Goal: Information Seeking & Learning: Learn about a topic

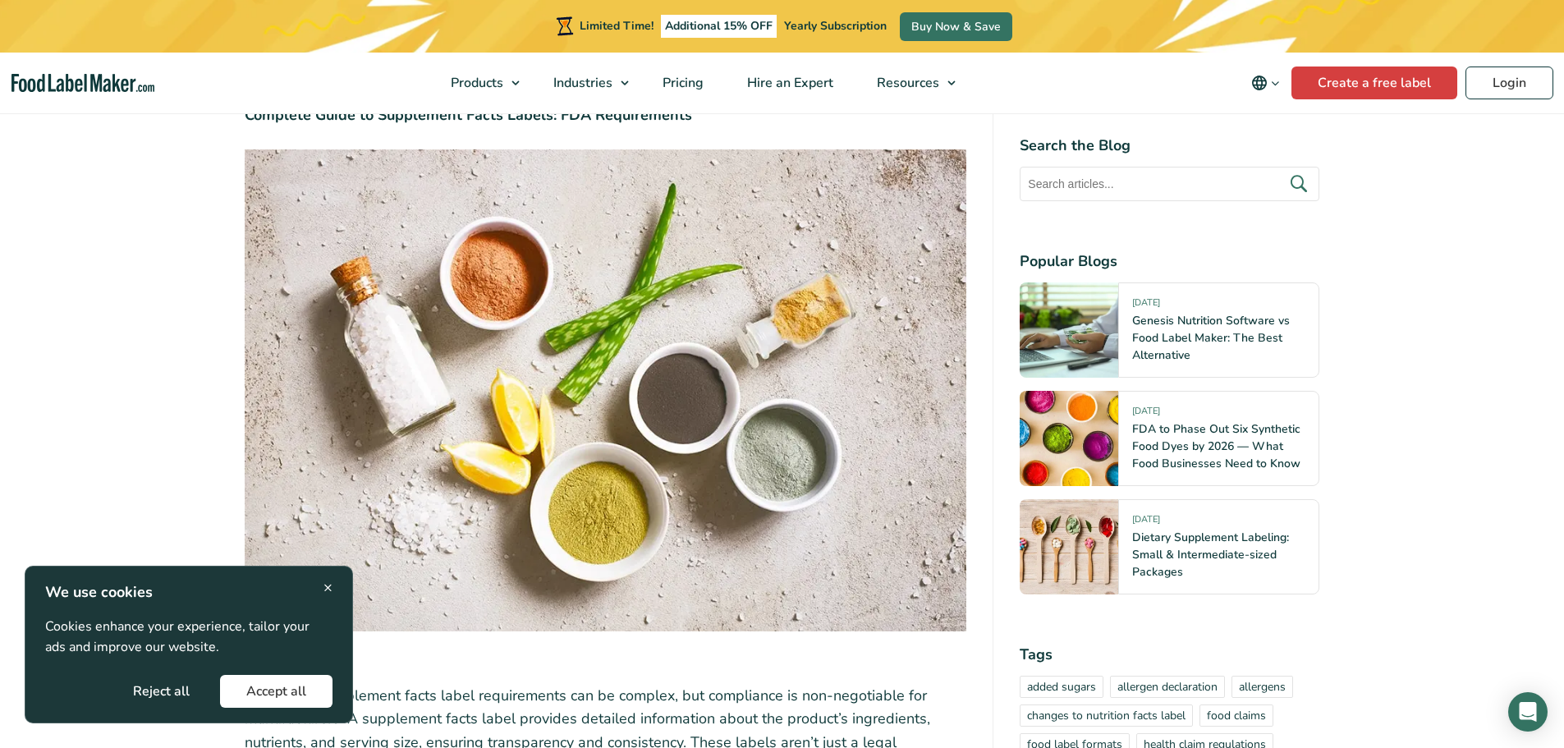
scroll to position [1477, 0]
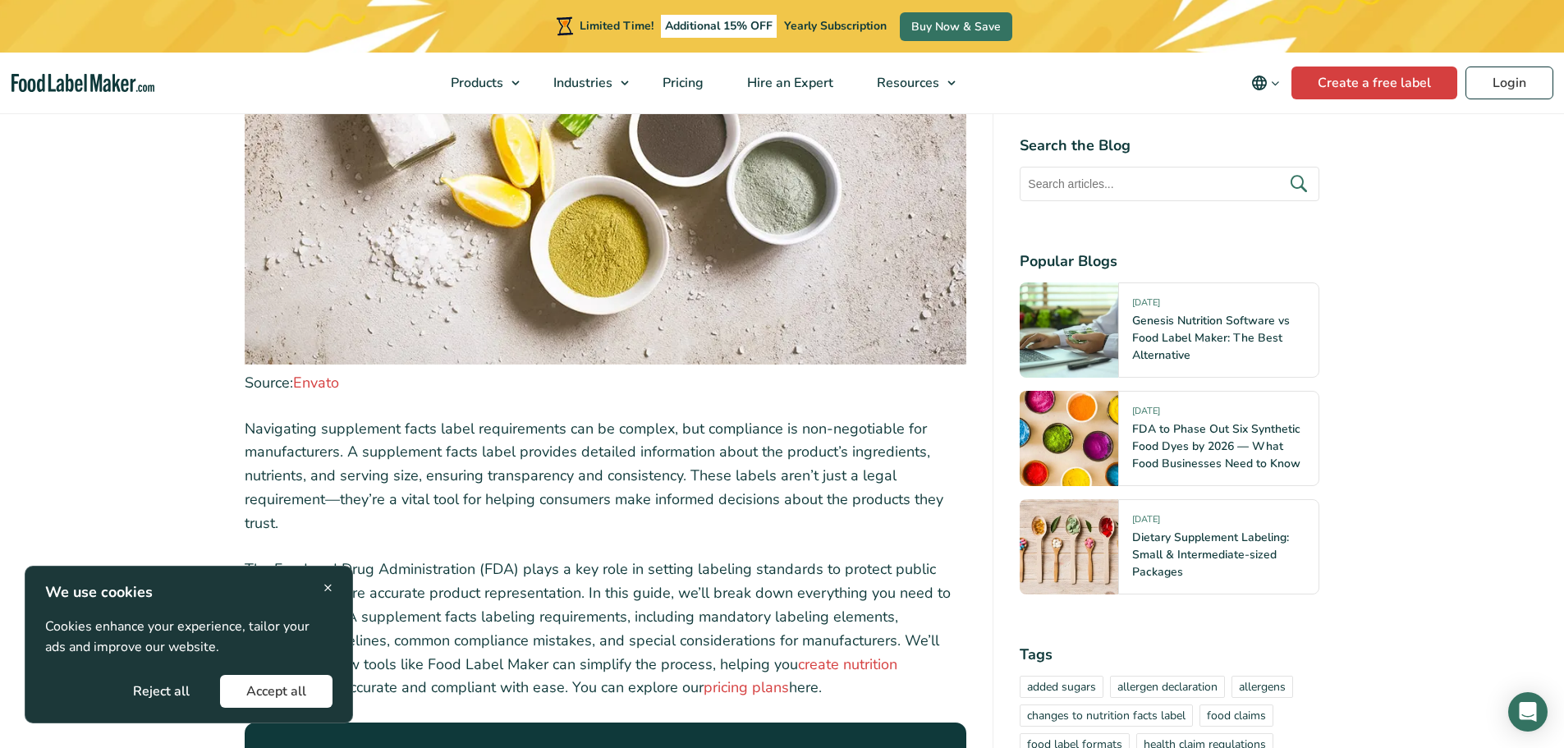
click at [327, 588] on span "×" at bounding box center [327, 587] width 9 height 22
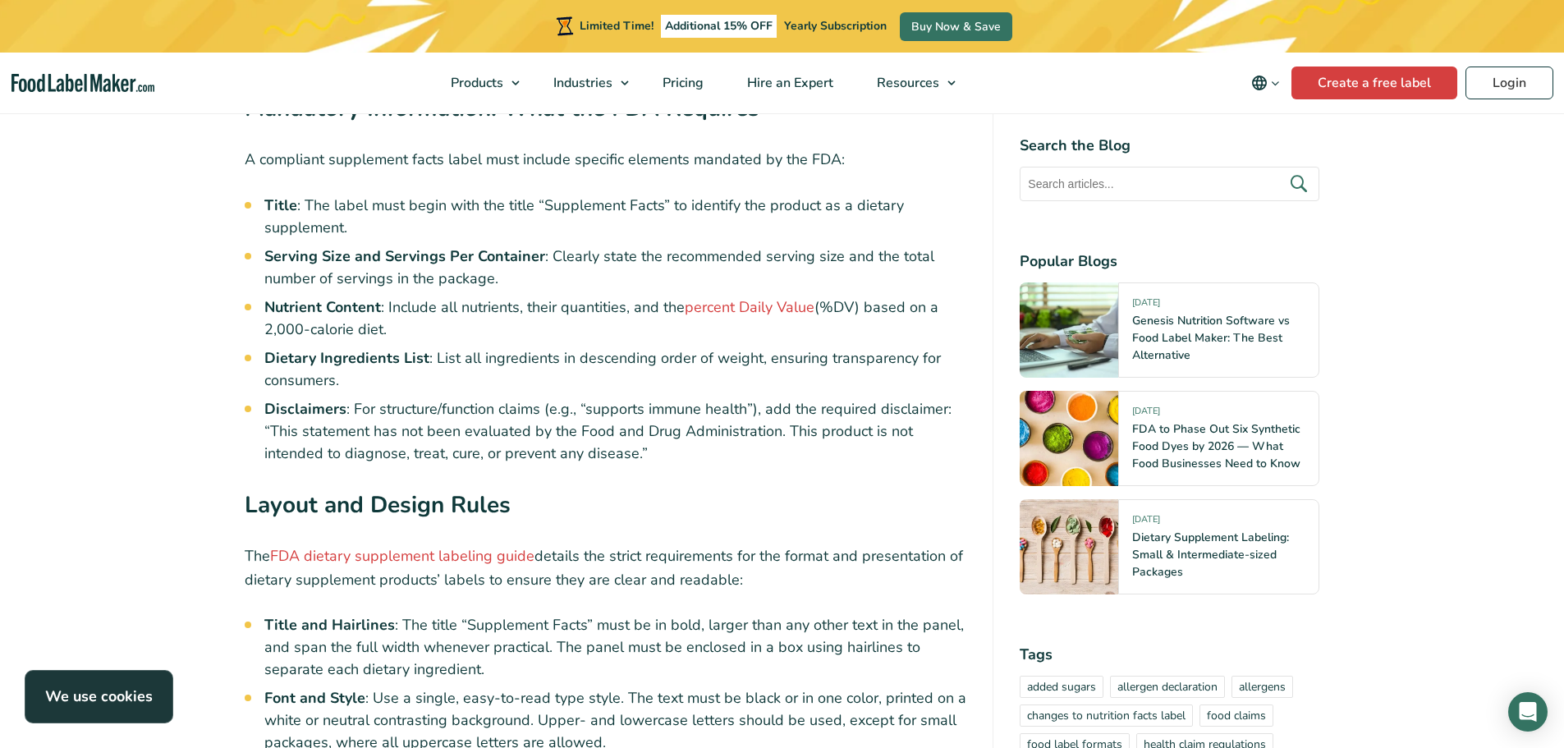
scroll to position [4678, 0]
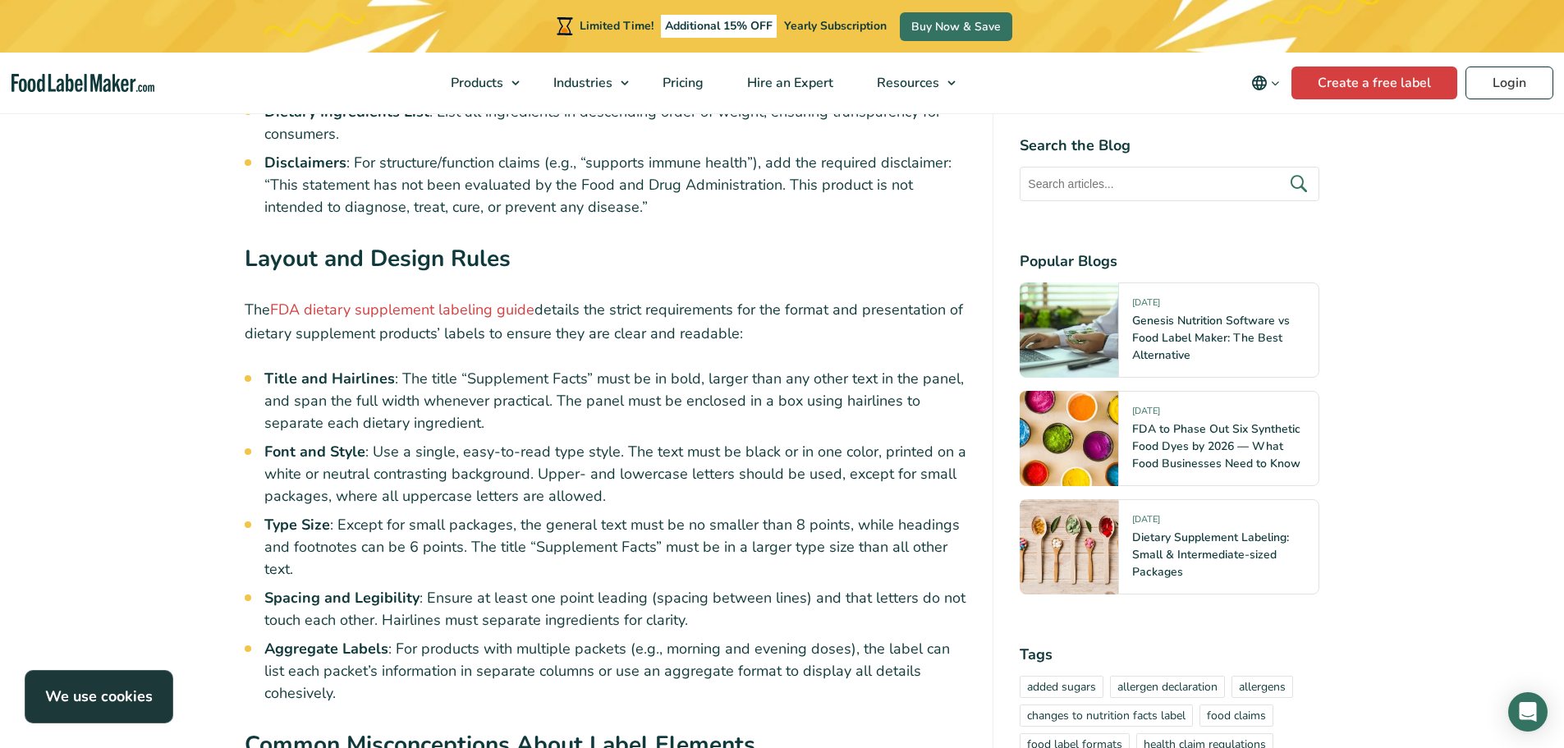
click at [593, 441] on li "Font and Style : Use a single, easy-to-read type style. The text must be black …" at bounding box center [615, 474] width 703 height 66
click at [332, 369] on li "Title and Hairlines : The title “Supplement Facts” must be in bold, larger than…" at bounding box center [615, 401] width 703 height 66
click at [561, 441] on li "Font and Style : Use a single, easy-to-read type style. The text must be black …" at bounding box center [615, 474] width 703 height 66
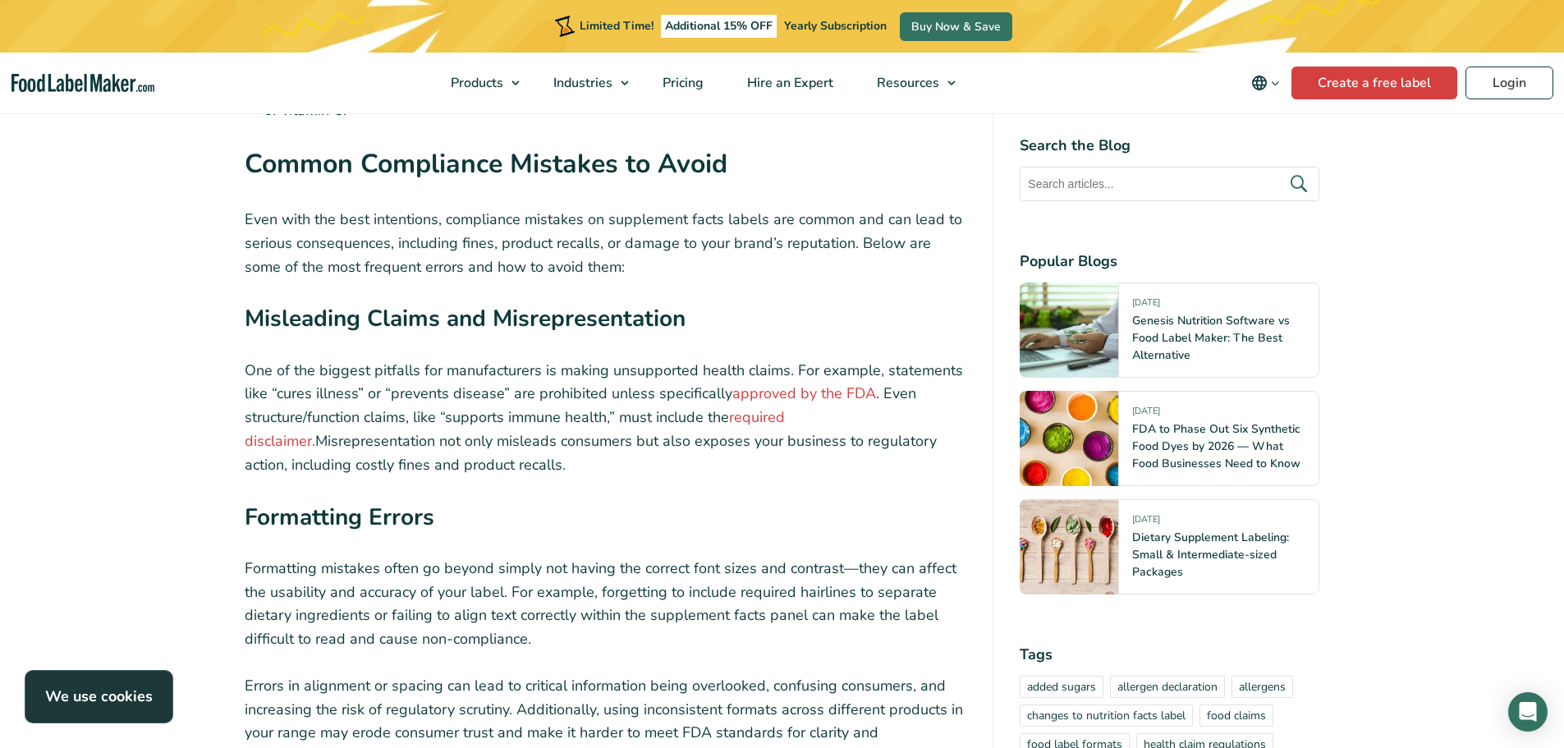
scroll to position [5745, 0]
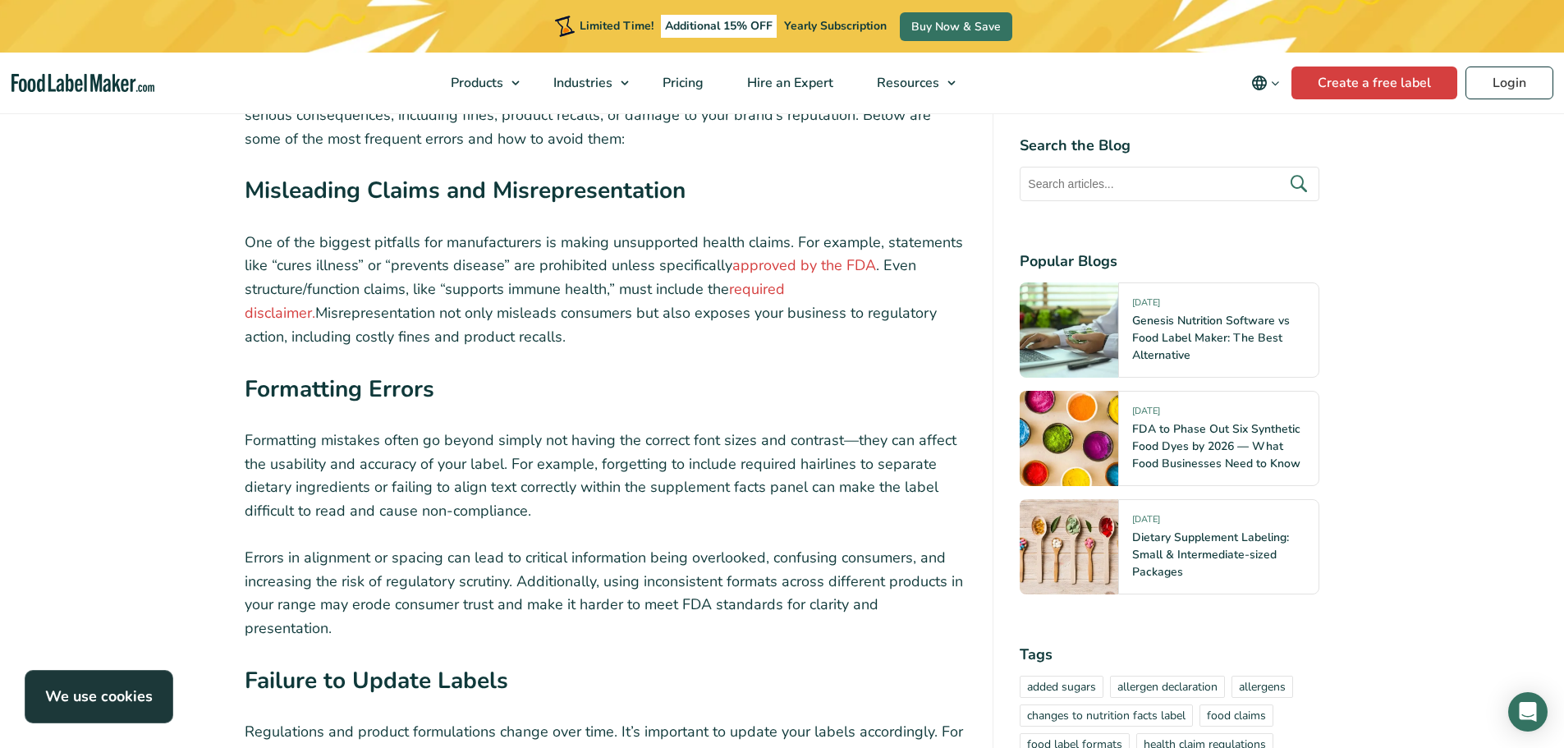
click at [500, 428] on p "Formatting mistakes often go beyond simply not having the correct font sizes an…" at bounding box center [606, 475] width 722 height 94
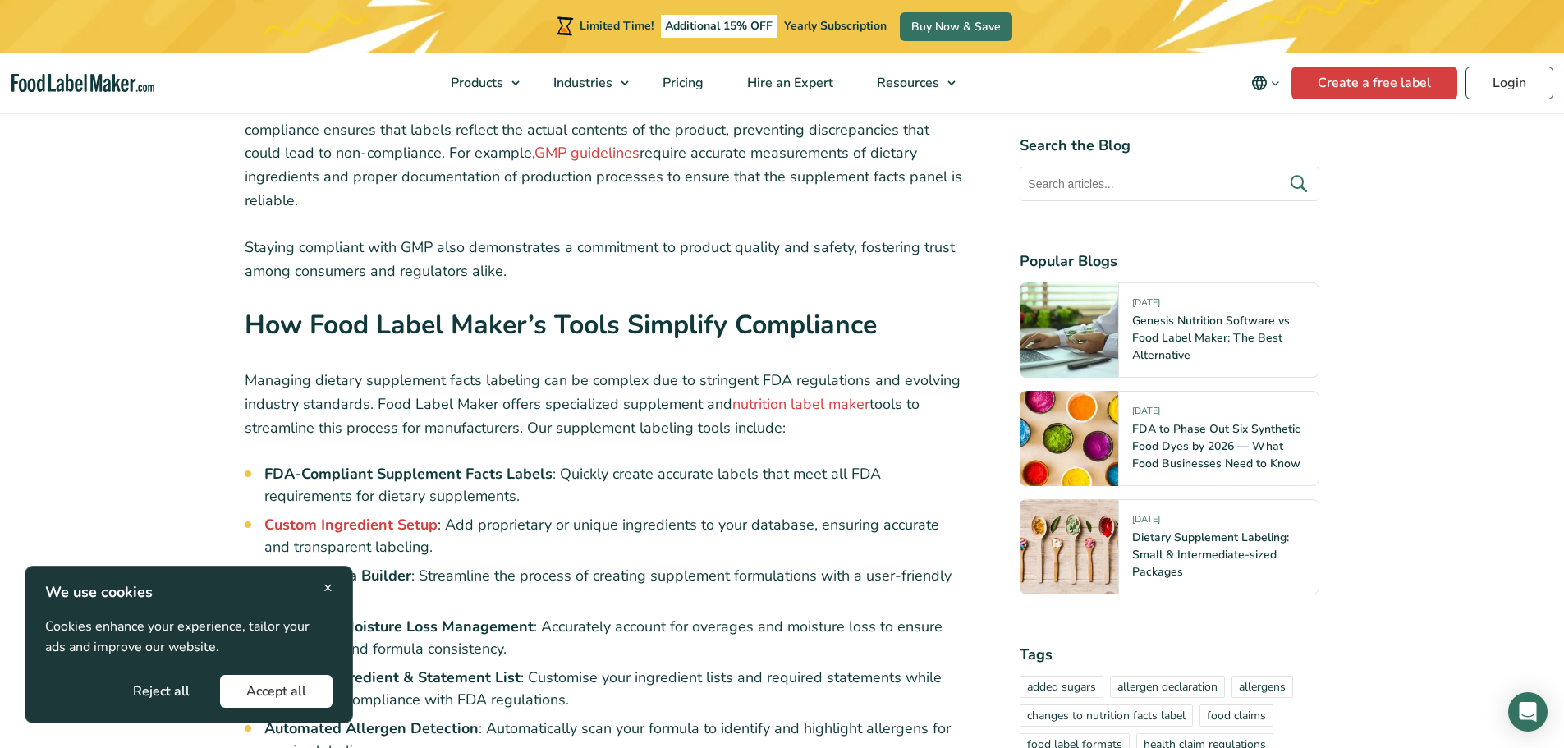
scroll to position [7879, 0]
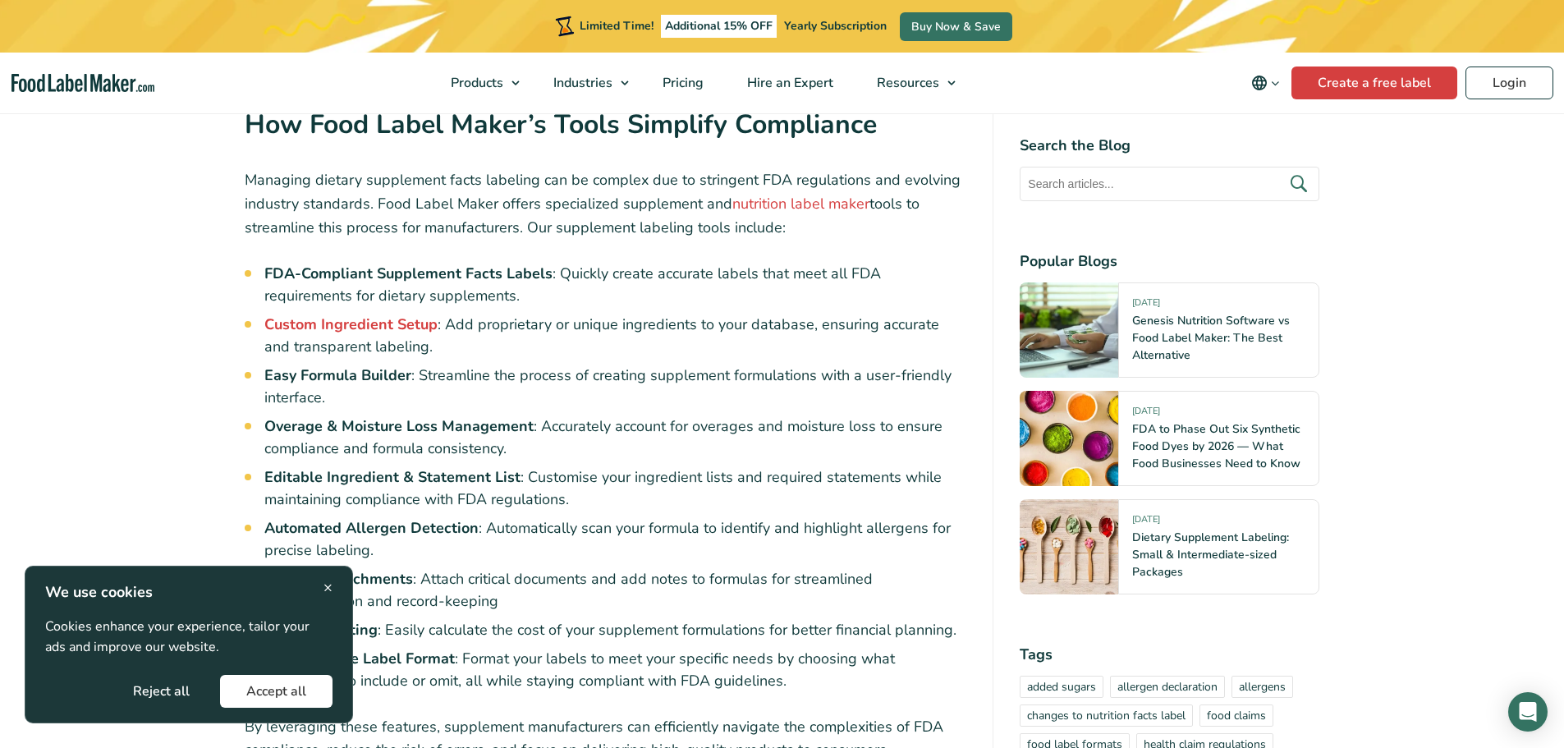
click at [324, 586] on span "×" at bounding box center [327, 587] width 9 height 22
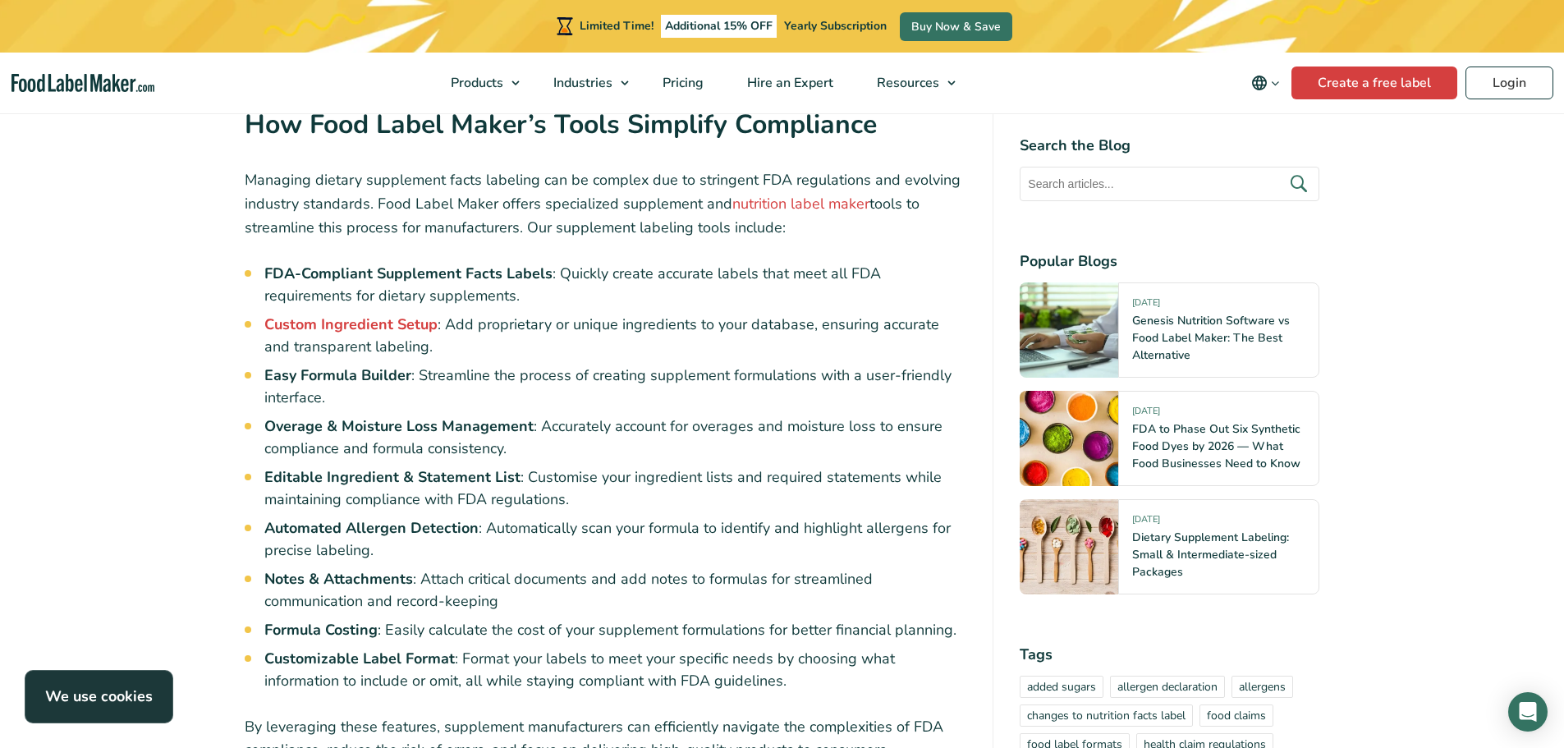
click at [385, 416] on strong "Overage & Moisture Loss Management" at bounding box center [398, 426] width 269 height 20
click at [703, 415] on li "Overage & Moisture Loss Management : Accurately account for overages and moistu…" at bounding box center [615, 437] width 703 height 44
click at [474, 517] on li "Automated Allergen Detection : Automatically scan your formula to identify and …" at bounding box center [615, 539] width 703 height 44
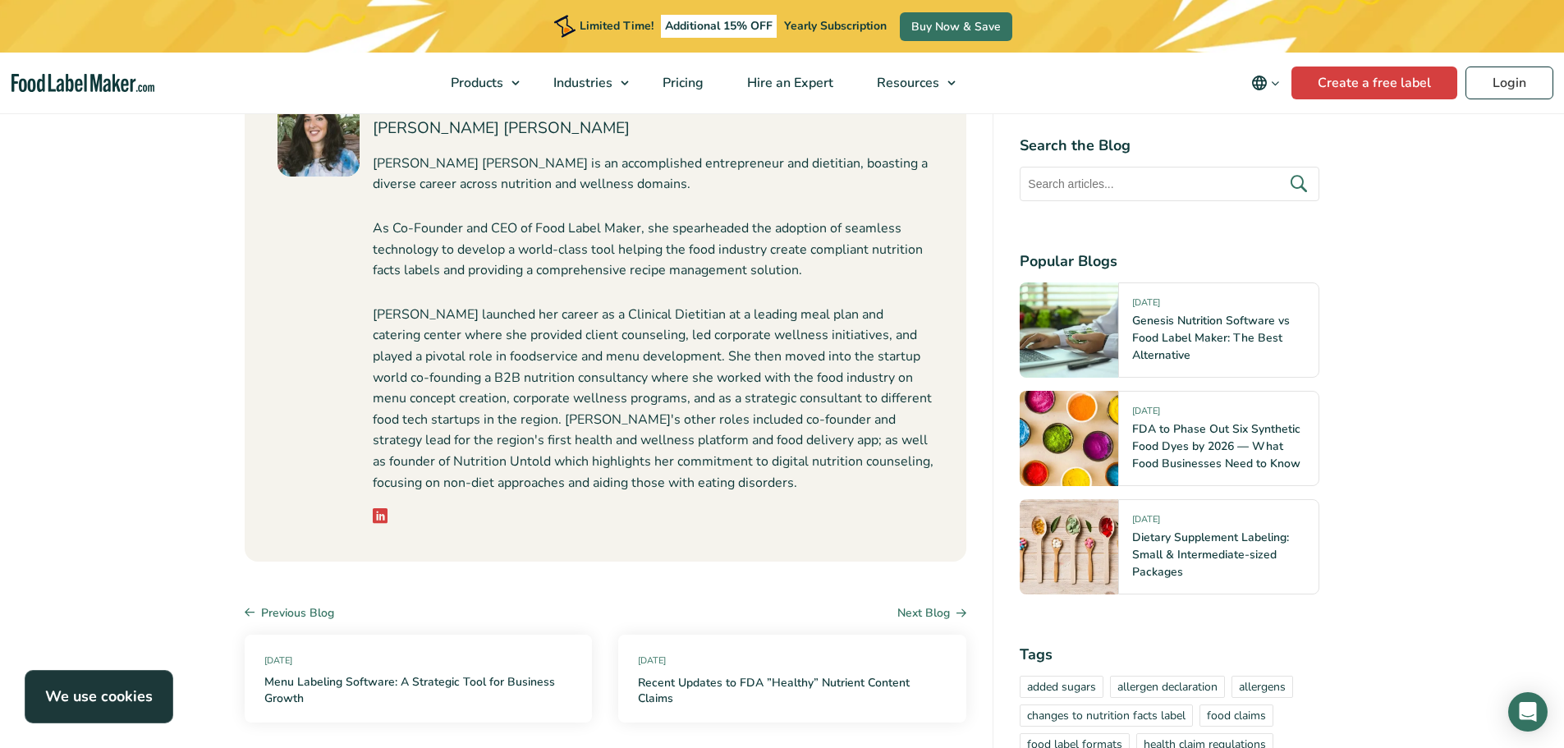
scroll to position [9603, 0]
